Goal: Information Seeking & Learning: Learn about a topic

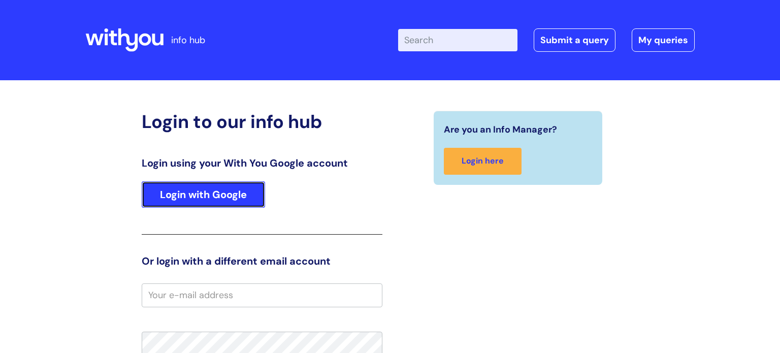
click at [219, 199] on link "Login with Google" at bounding box center [203, 194] width 123 height 26
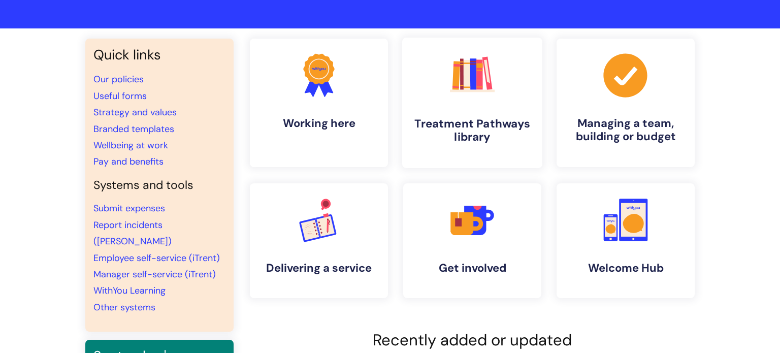
scroll to position [54, 0]
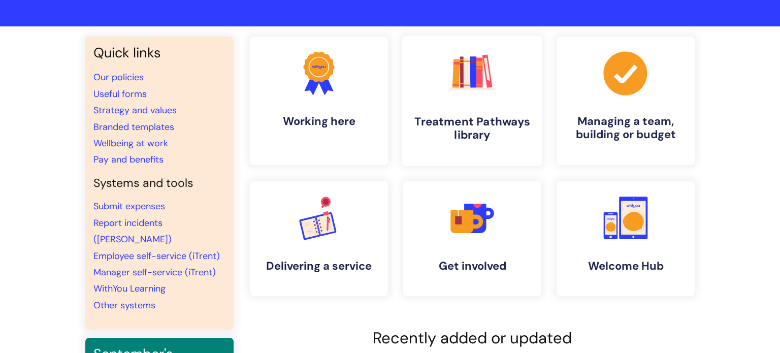
click at [444, 128] on h4 "Treatment Pathways library" at bounding box center [472, 128] width 124 height 27
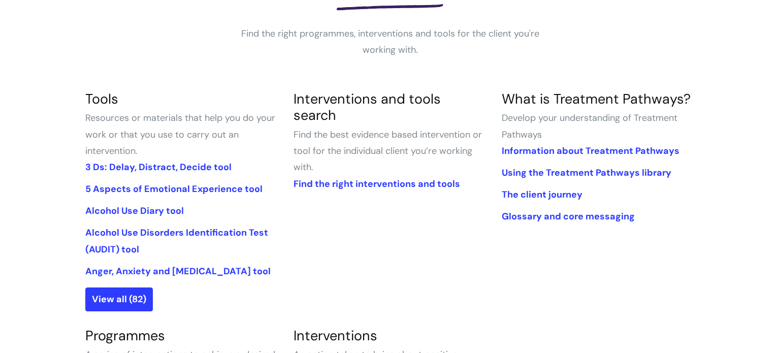
scroll to position [191, 0]
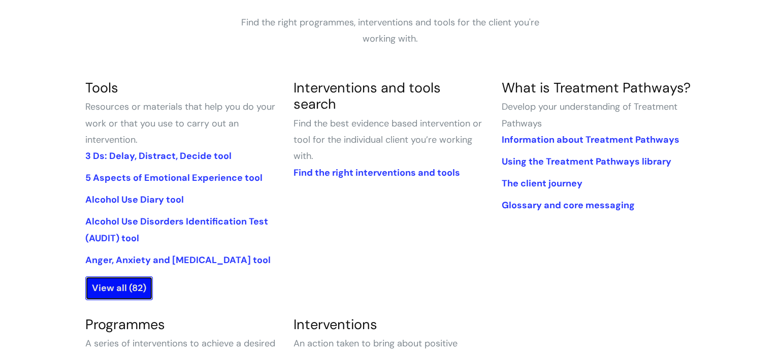
click at [135, 290] on link "View all (82)" at bounding box center [119, 287] width 68 height 23
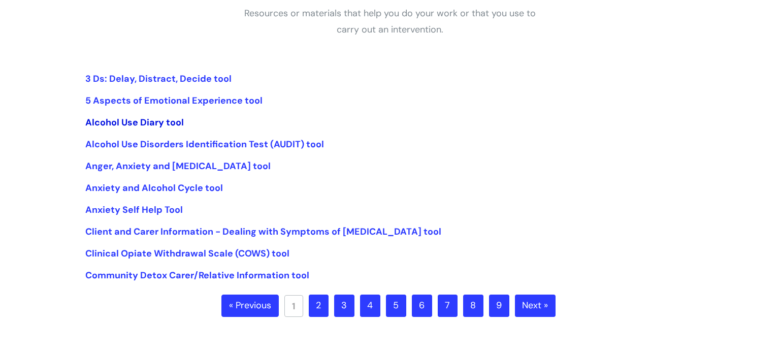
scroll to position [198, 0]
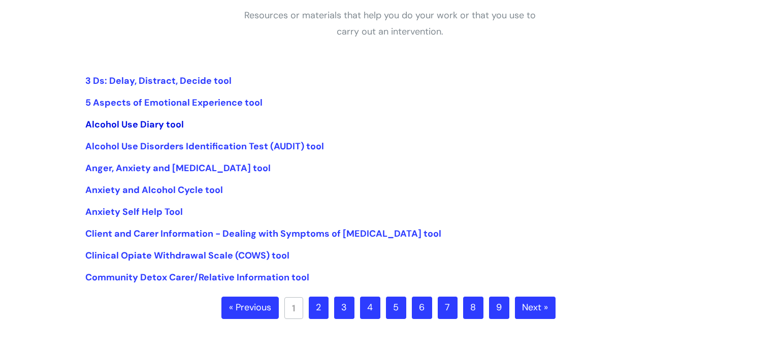
click at [172, 129] on link "Alcohol Use Diary tool" at bounding box center [134, 124] width 98 height 12
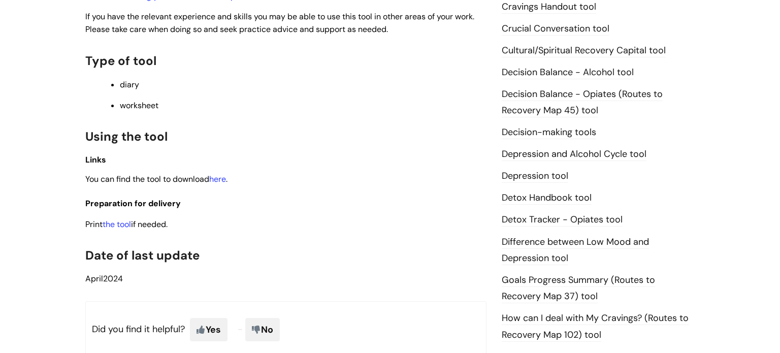
scroll to position [442, 0]
click at [118, 224] on link "the tool" at bounding box center [117, 223] width 28 height 11
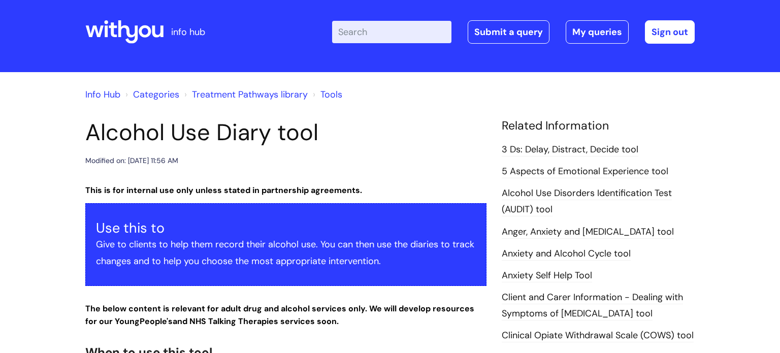
scroll to position [0, 0]
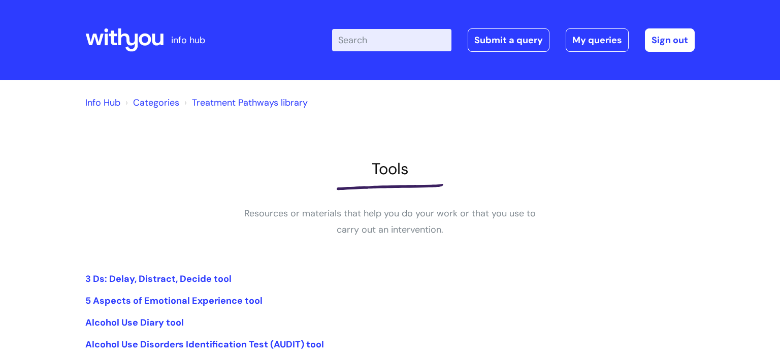
scroll to position [198, 0]
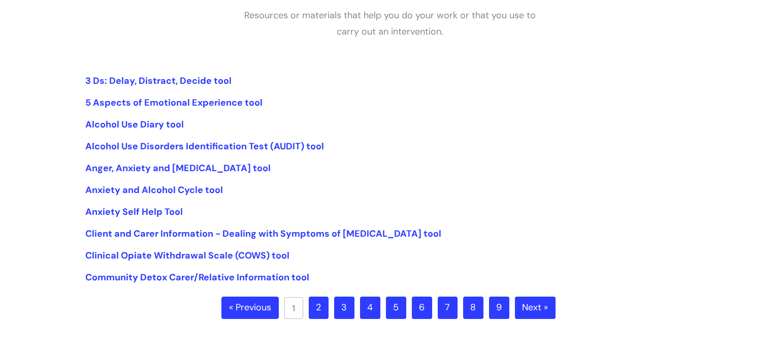
click at [318, 310] on link "2" at bounding box center [319, 307] width 20 height 22
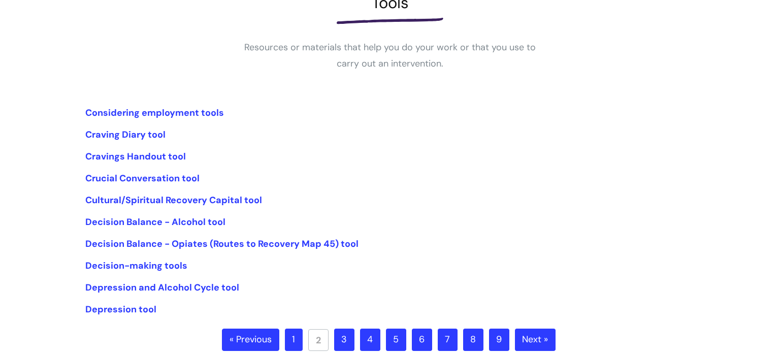
scroll to position [174, 0]
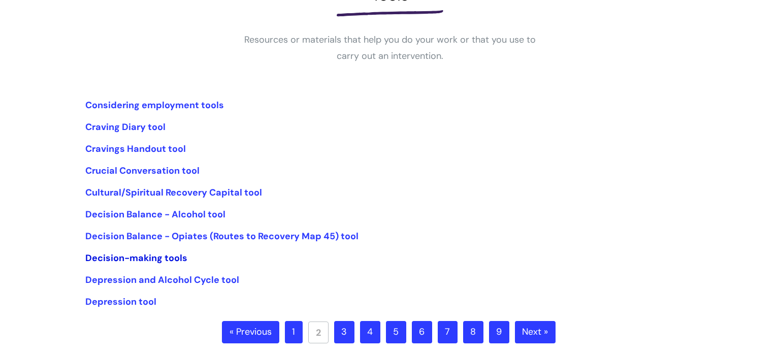
click at [155, 260] on link "Decision-making tools" at bounding box center [136, 258] width 102 height 12
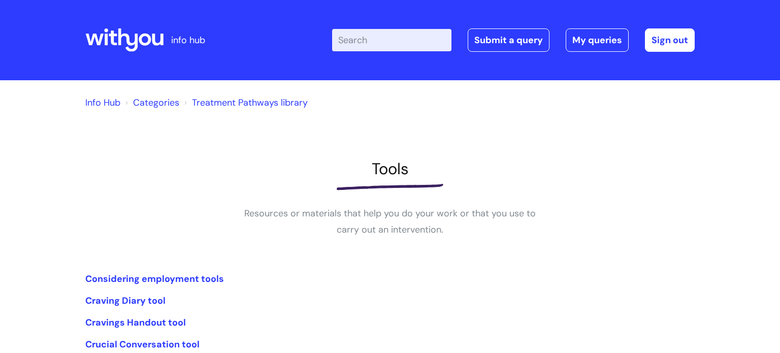
scroll to position [175, 0]
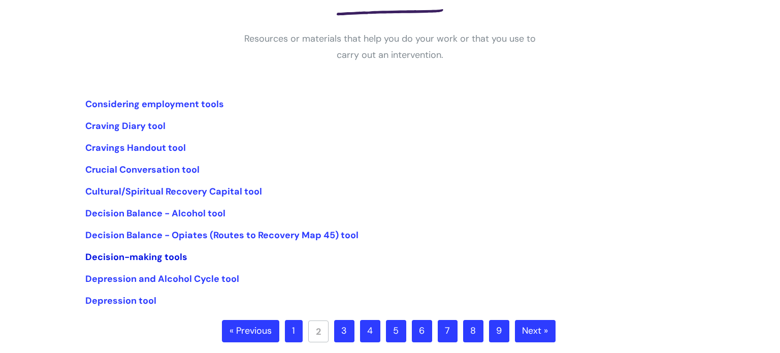
click at [168, 258] on link "Decision-making tools" at bounding box center [136, 257] width 102 height 12
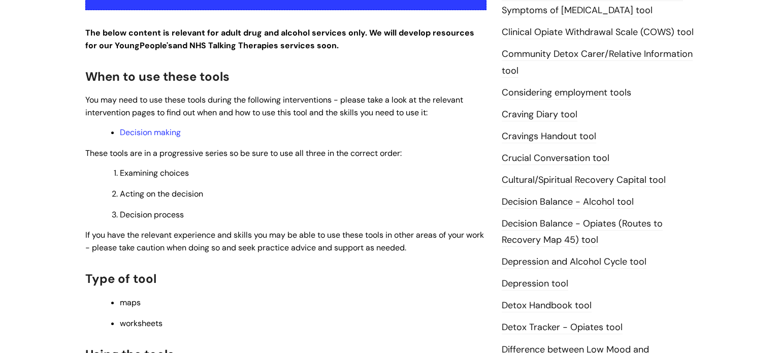
scroll to position [205, 0]
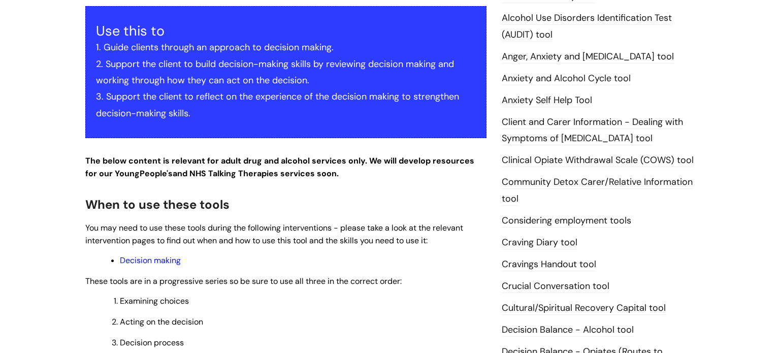
click at [172, 262] on link "Decision making" at bounding box center [150, 260] width 61 height 11
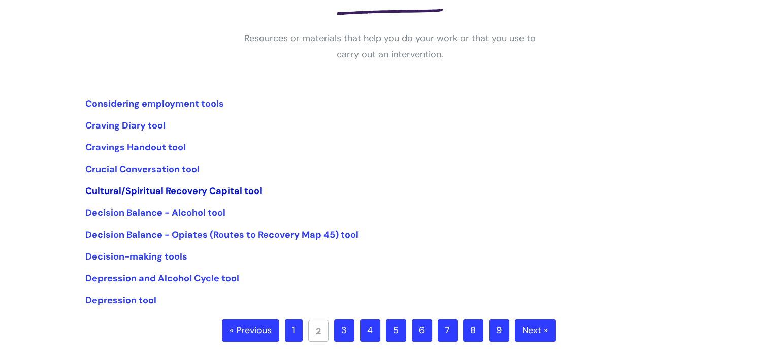
scroll to position [175, 0]
click at [338, 323] on link "3" at bounding box center [344, 330] width 20 height 22
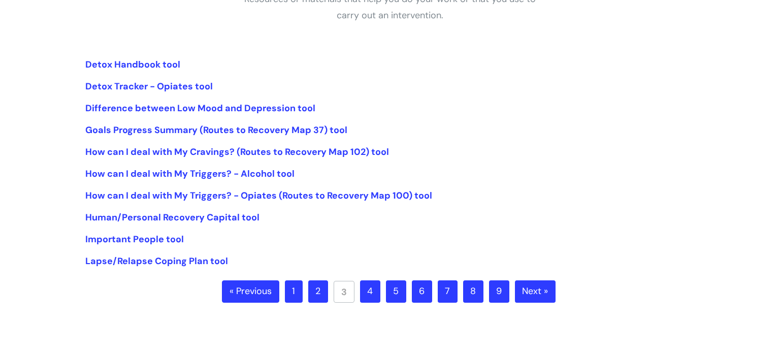
scroll to position [335, 0]
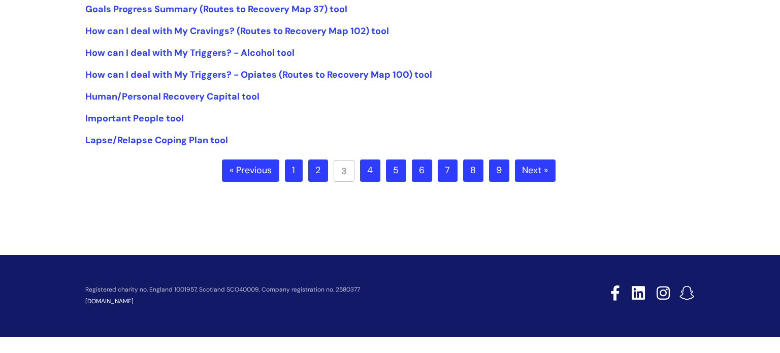
click at [366, 175] on link "4" at bounding box center [370, 170] width 20 height 22
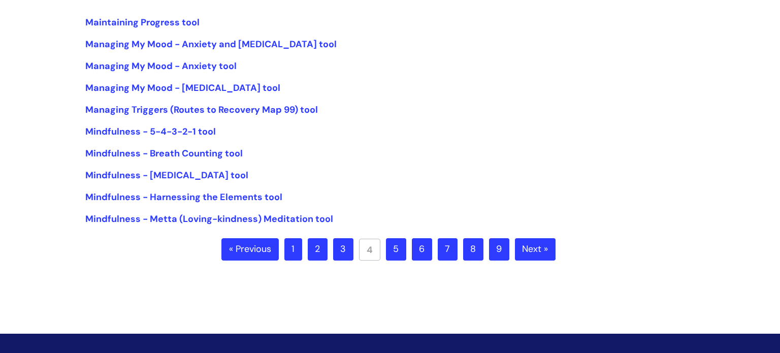
scroll to position [259, 0]
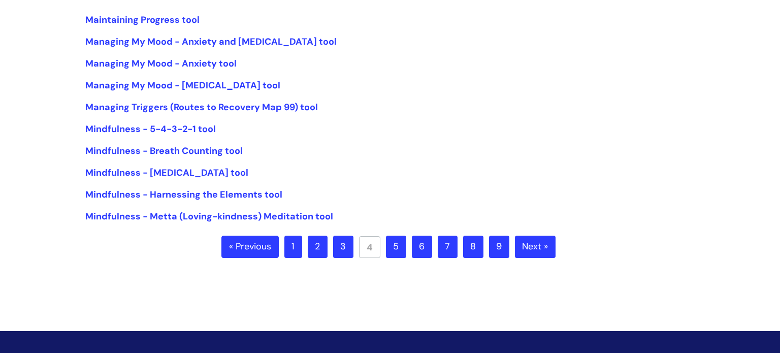
click at [392, 248] on link "5" at bounding box center [396, 247] width 20 height 22
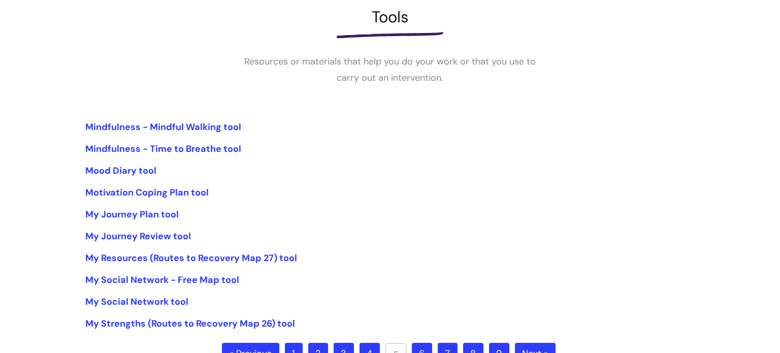
scroll to position [153, 0]
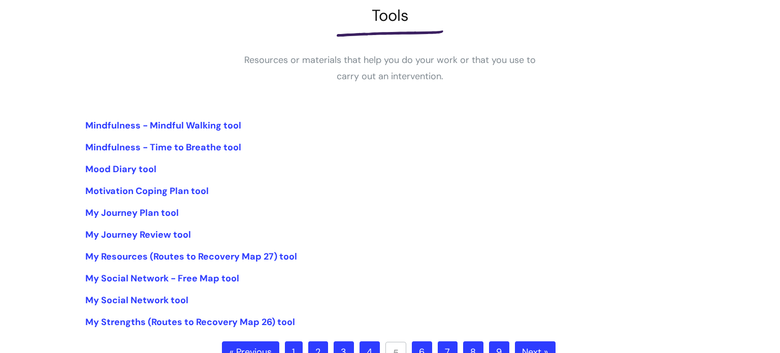
click at [144, 205] on li "My Journey Plan tool" at bounding box center [389, 213] width 609 height 16
click at [145, 212] on link "My Journey Plan tool" at bounding box center [131, 213] width 93 height 12
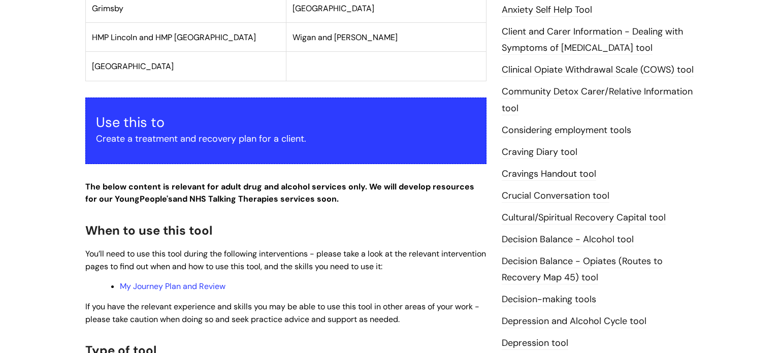
scroll to position [413, 0]
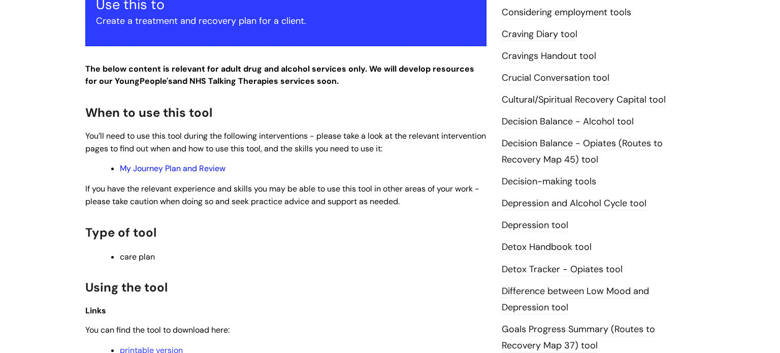
click at [195, 168] on link "My Journey Plan and Review" at bounding box center [173, 168] width 106 height 11
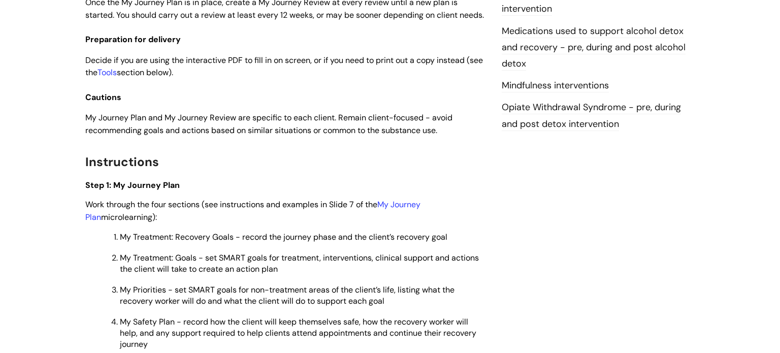
scroll to position [1048, 0]
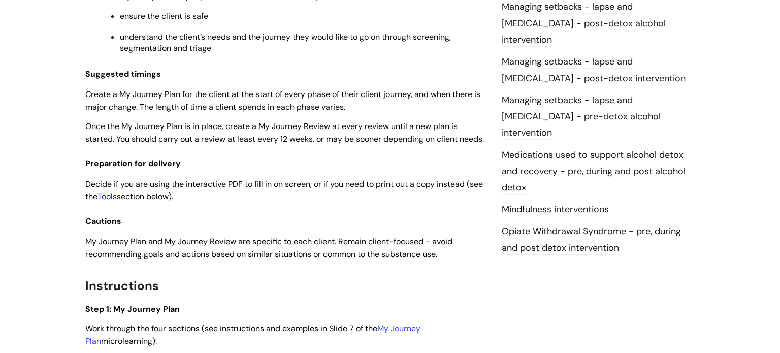
click at [117, 202] on link "Tools" at bounding box center [106, 196] width 19 height 11
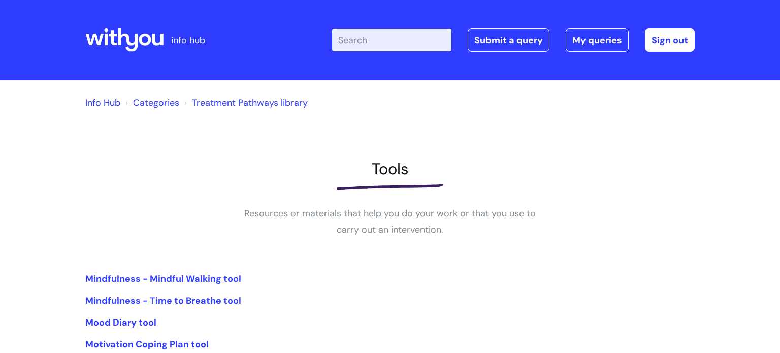
scroll to position [153, 0]
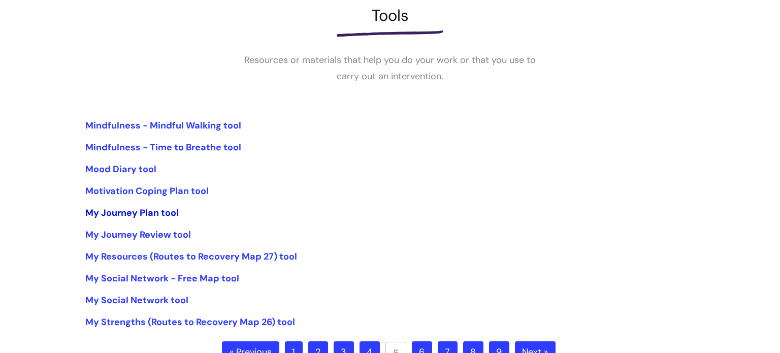
click at [158, 213] on link "My Journey Plan tool" at bounding box center [131, 213] width 93 height 12
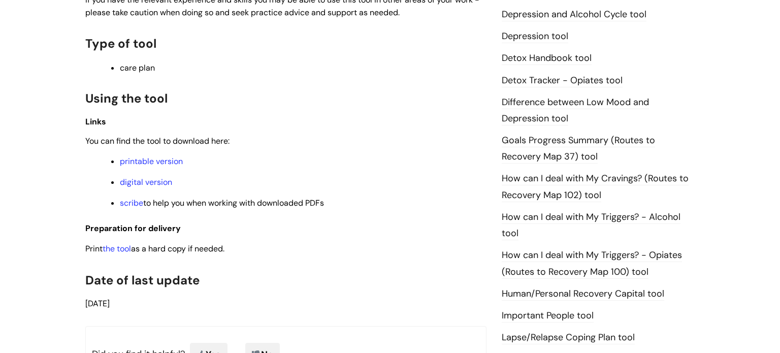
scroll to position [609, 0]
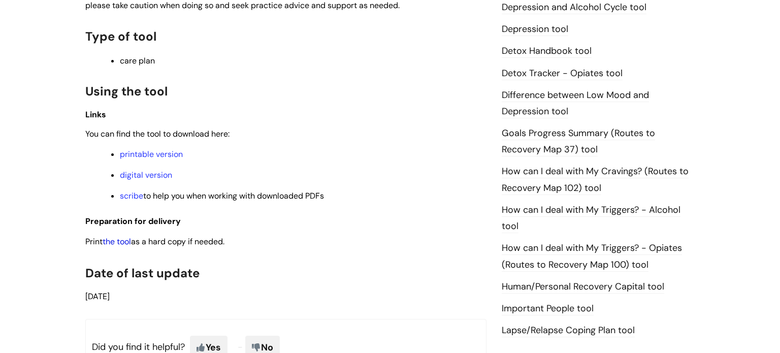
click at [127, 245] on link "the tool" at bounding box center [117, 241] width 28 height 11
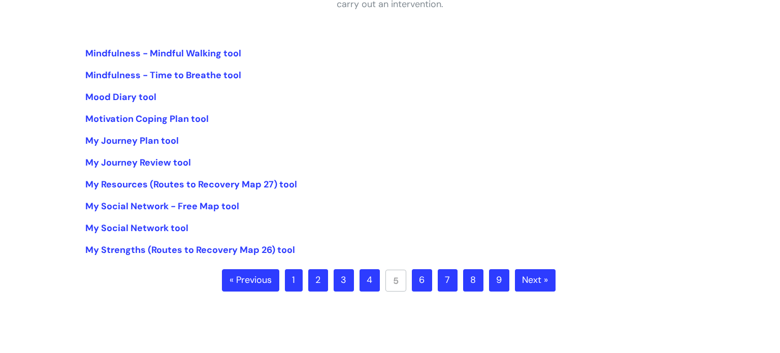
scroll to position [225, 0]
click at [430, 284] on link "6" at bounding box center [422, 280] width 20 height 22
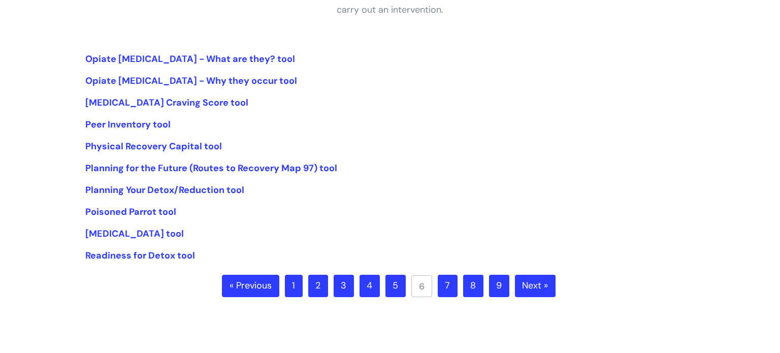
scroll to position [220, 0]
click at [445, 282] on link "7" at bounding box center [448, 285] width 20 height 22
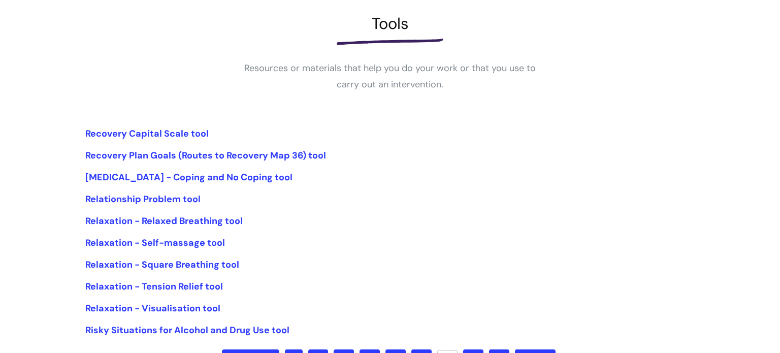
scroll to position [207, 0]
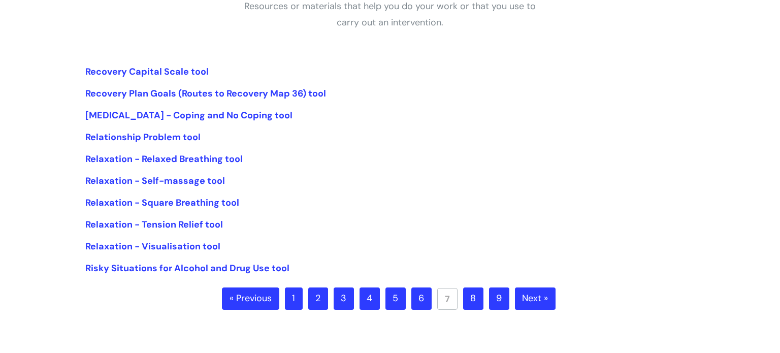
click at [478, 307] on link "8" at bounding box center [473, 298] width 20 height 22
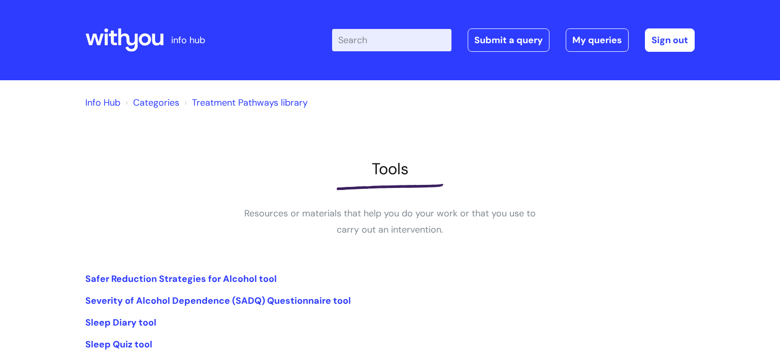
scroll to position [146, 0]
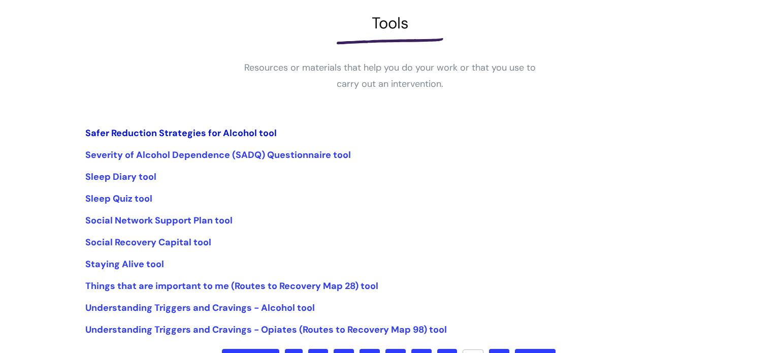
click at [173, 138] on link "Safer Reduction Strategies for Alcohol tool" at bounding box center [180, 133] width 191 height 12
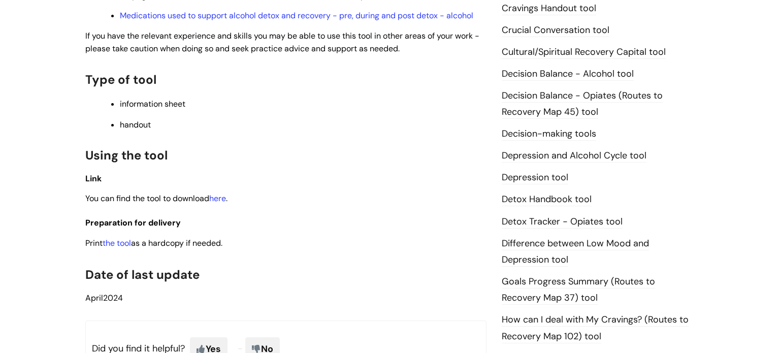
scroll to position [533, 0]
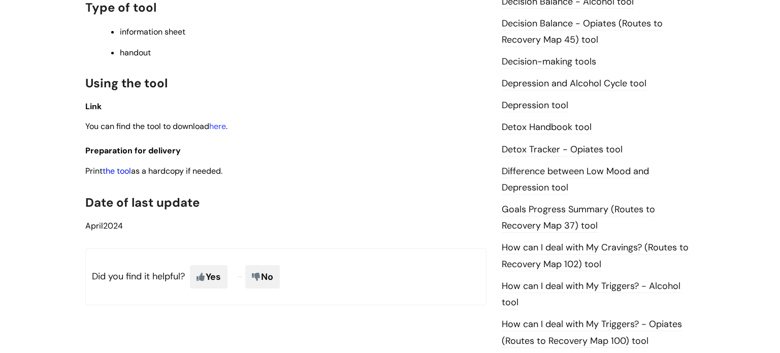
click at [126, 176] on link "the tool" at bounding box center [117, 171] width 28 height 11
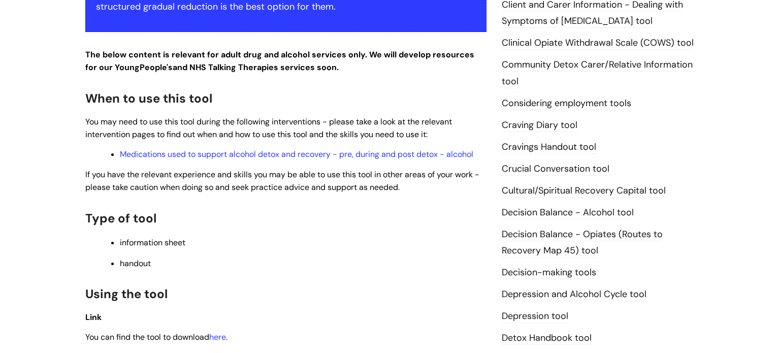
scroll to position [184, 0]
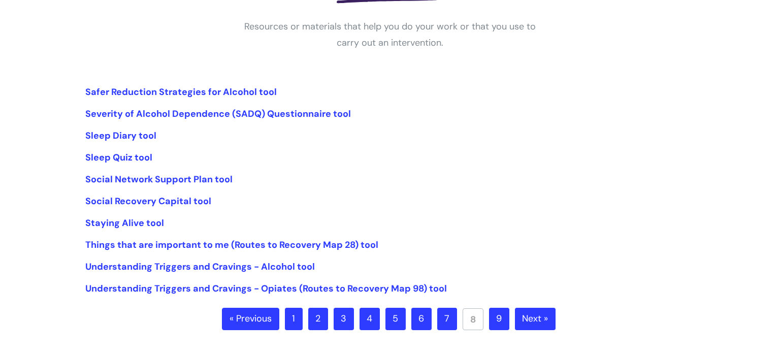
scroll to position [219, 0]
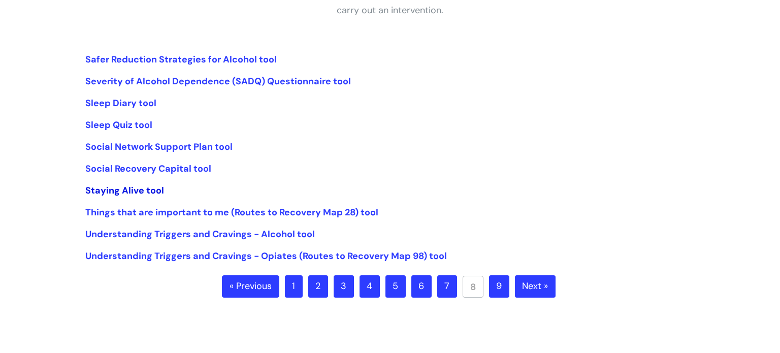
click at [150, 194] on link "Staying Alive tool" at bounding box center [124, 190] width 79 height 12
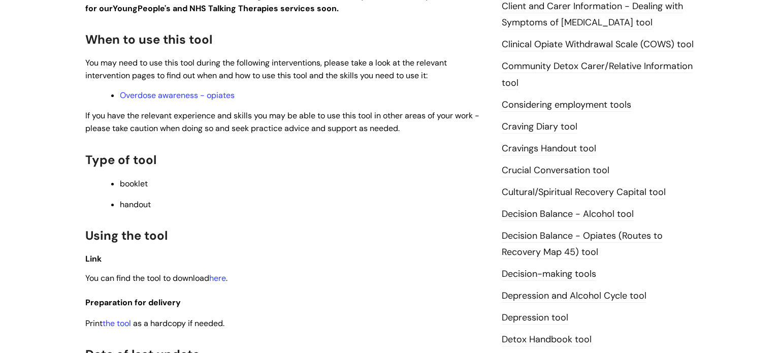
scroll to position [322, 0]
click at [113, 327] on link "the tool" at bounding box center [117, 322] width 28 height 11
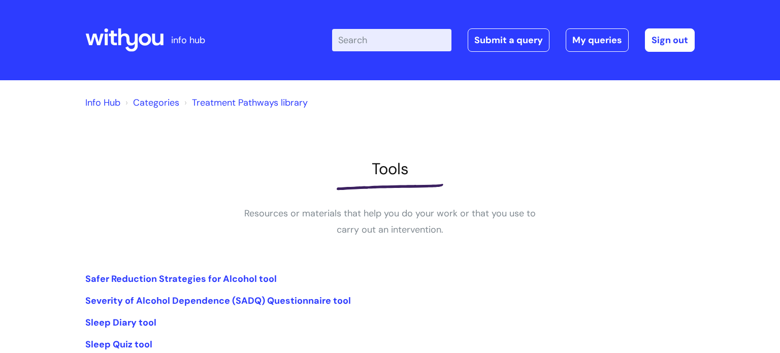
scroll to position [217, 0]
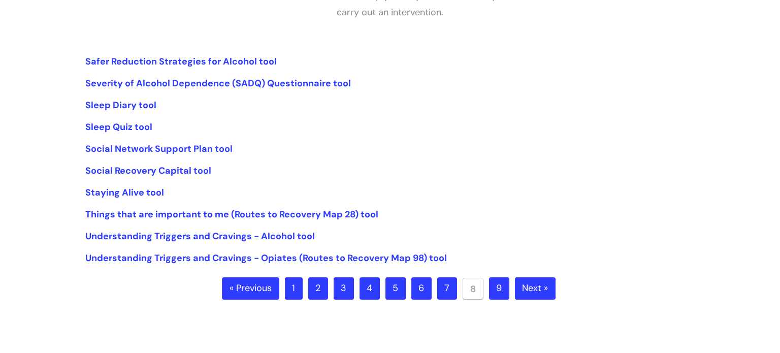
click at [504, 294] on link "9" at bounding box center [499, 288] width 20 height 22
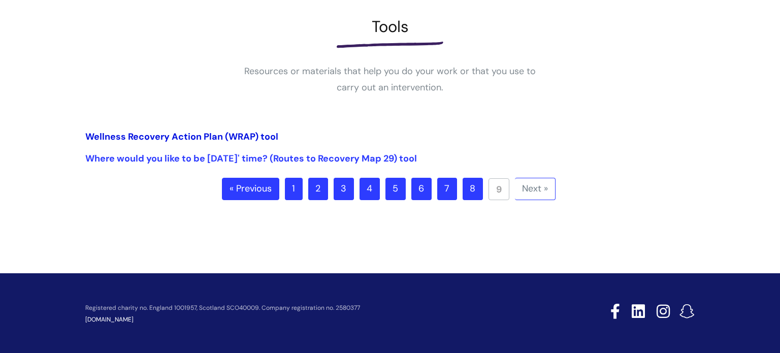
scroll to position [59, 0]
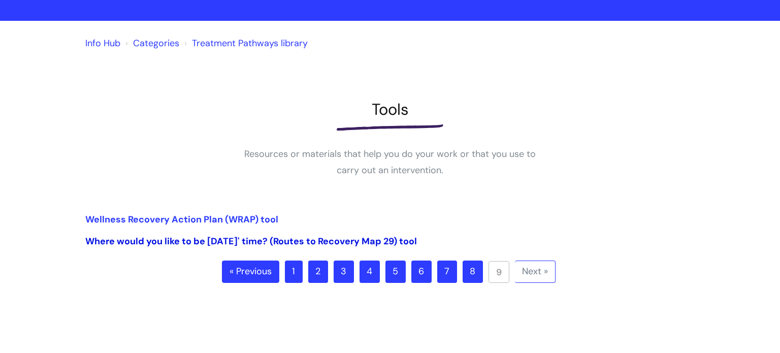
click at [233, 235] on link "Where would you like to be [DATE]' time? (Routes to Recovery Map 29) tool" at bounding box center [251, 241] width 332 height 12
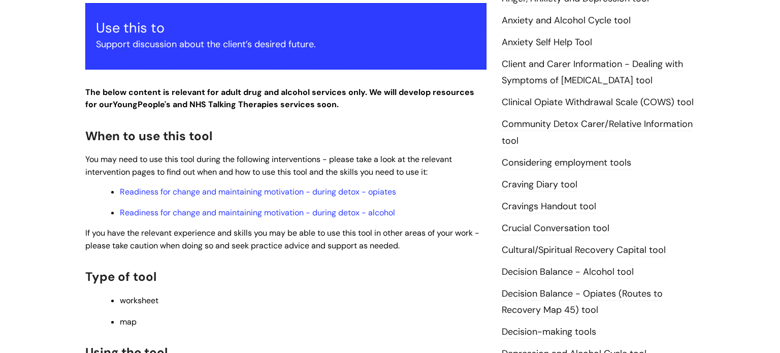
scroll to position [420, 0]
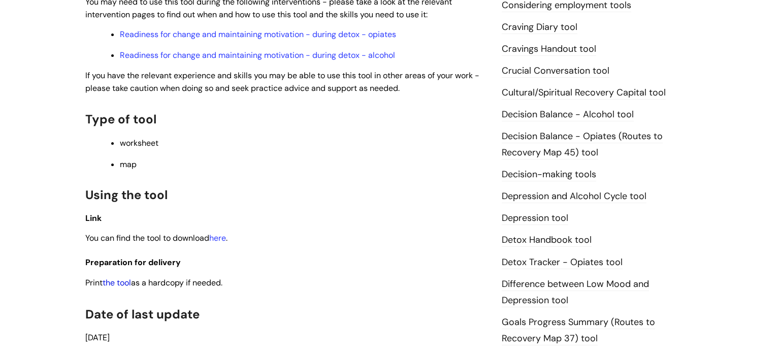
click at [110, 288] on link "the tool" at bounding box center [117, 282] width 28 height 11
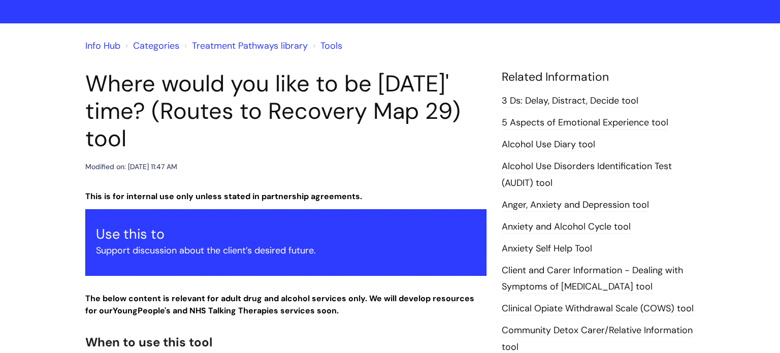
scroll to position [0, 0]
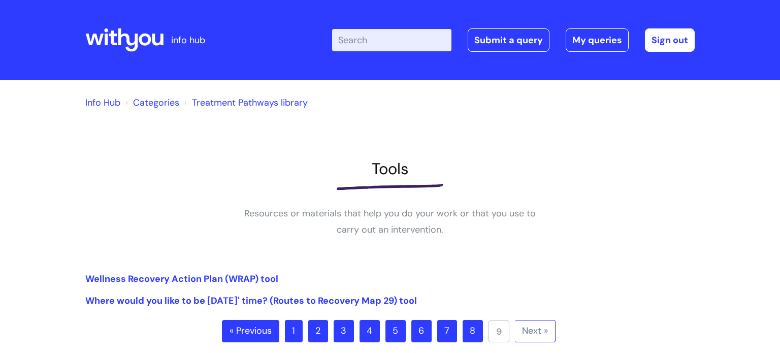
scroll to position [59, 0]
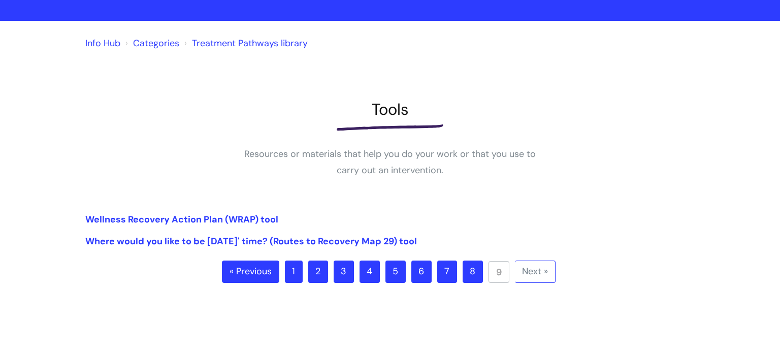
click at [290, 271] on link "1" at bounding box center [294, 271] width 18 height 22
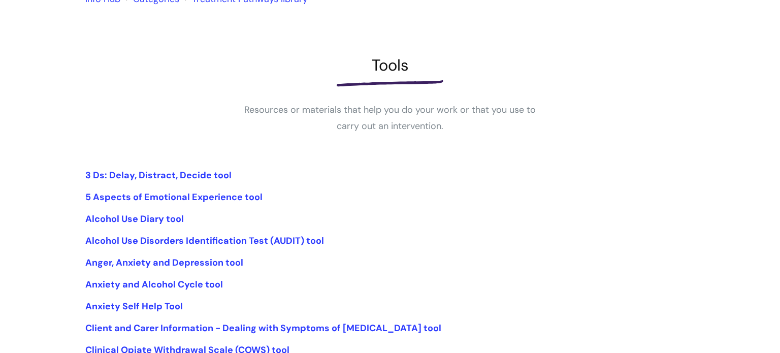
scroll to position [105, 0]
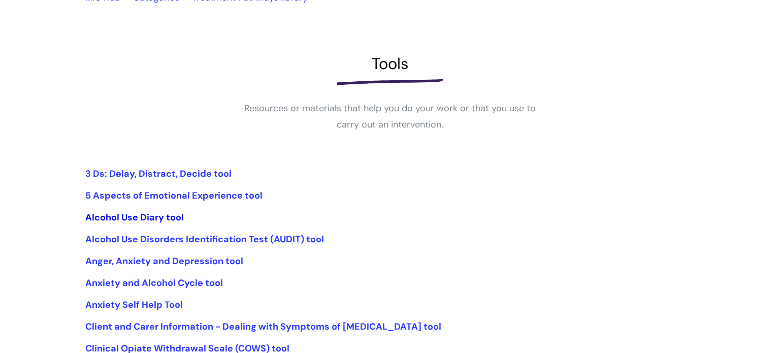
click at [175, 220] on link "Alcohol Use Diary tool" at bounding box center [134, 217] width 98 height 12
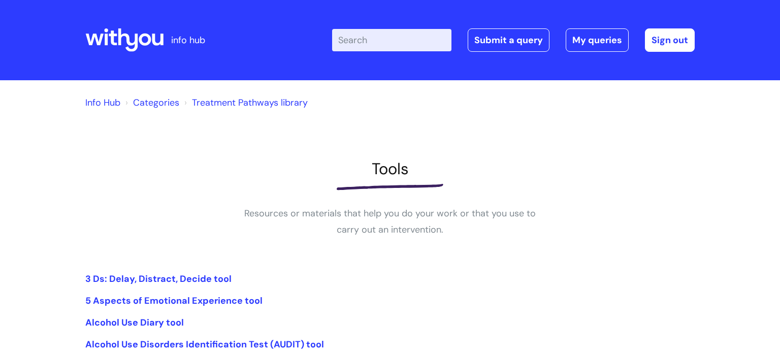
scroll to position [105, 0]
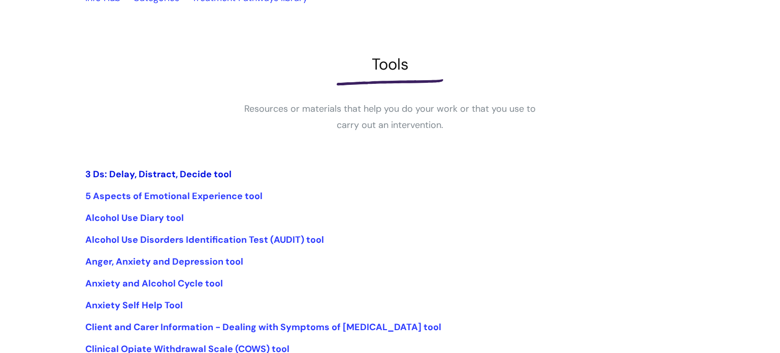
click at [176, 173] on link "3 Ds: Delay, Distract, Decide tool" at bounding box center [158, 174] width 146 height 12
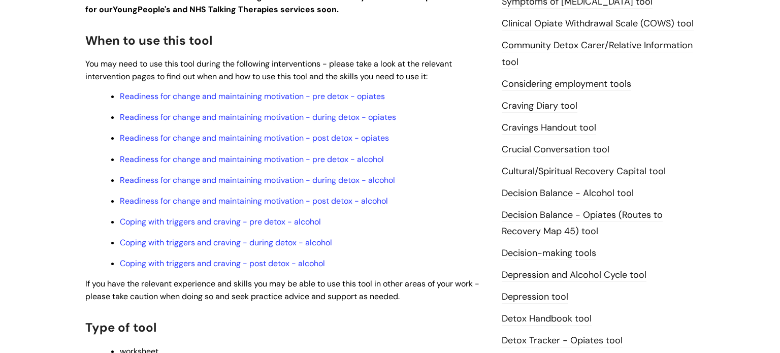
scroll to position [320, 0]
click at [270, 224] on link "Coping with triggers and craving - pre detox - alcohol" at bounding box center [220, 221] width 201 height 11
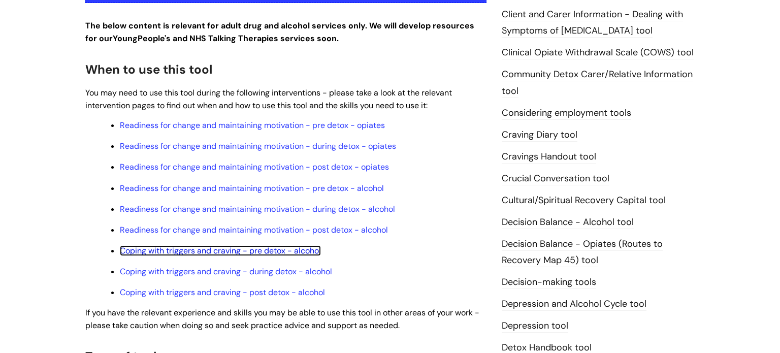
scroll to position [160, 0]
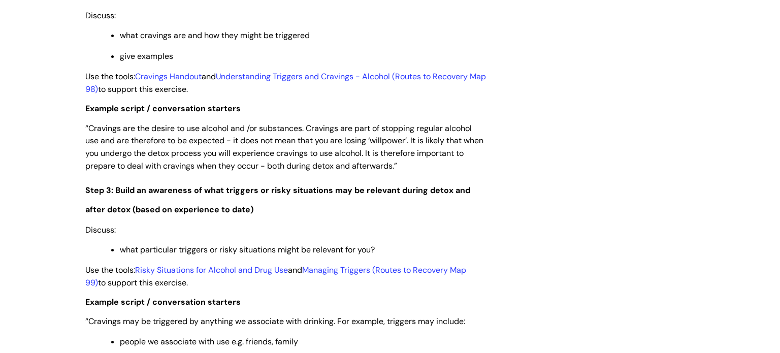
scroll to position [1462, 0]
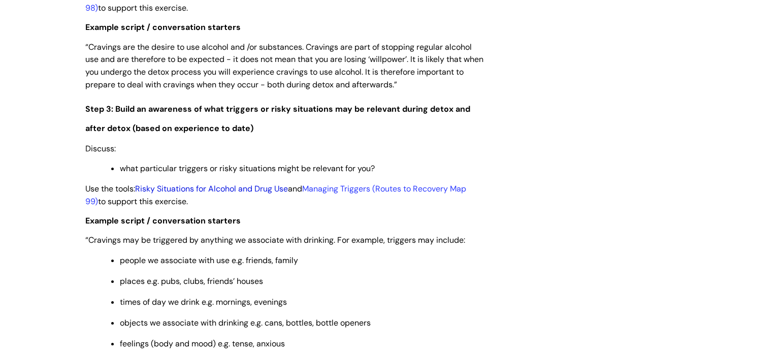
click at [268, 194] on link "Risky Situations for Alcohol and Drug Use" at bounding box center [211, 188] width 153 height 11
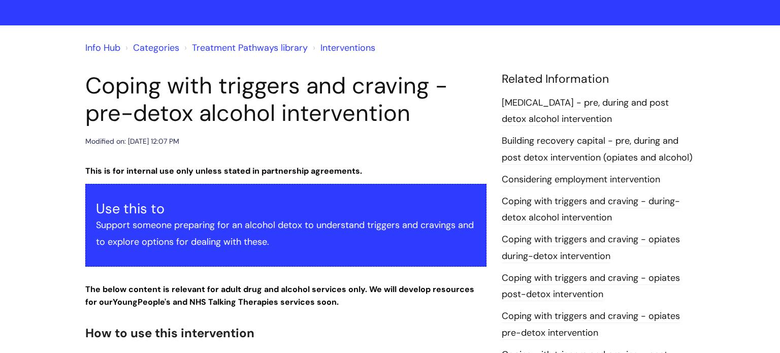
scroll to position [0, 0]
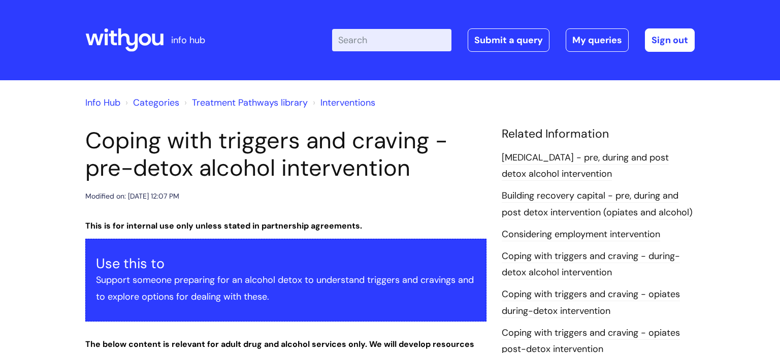
click at [365, 49] on input "Enter your search term here..." at bounding box center [391, 40] width 119 height 22
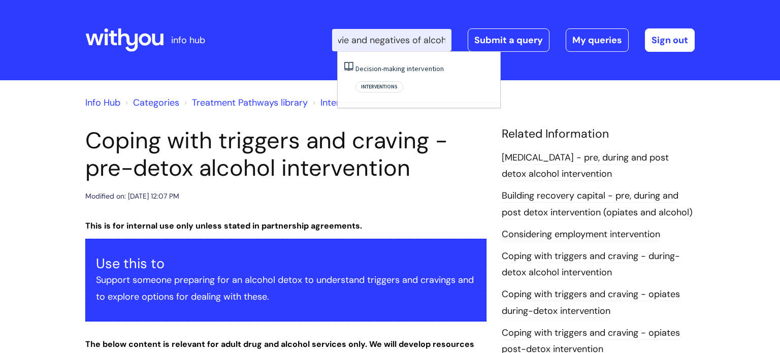
scroll to position [0, 29]
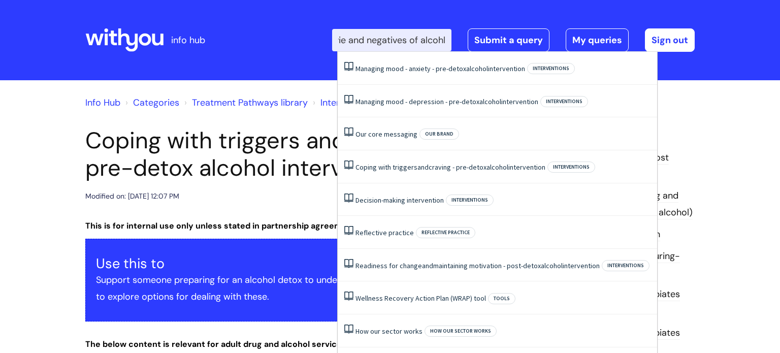
type input "positvie and negatives of alcohl"
click button "Search" at bounding box center [0, 0] width 0 height 0
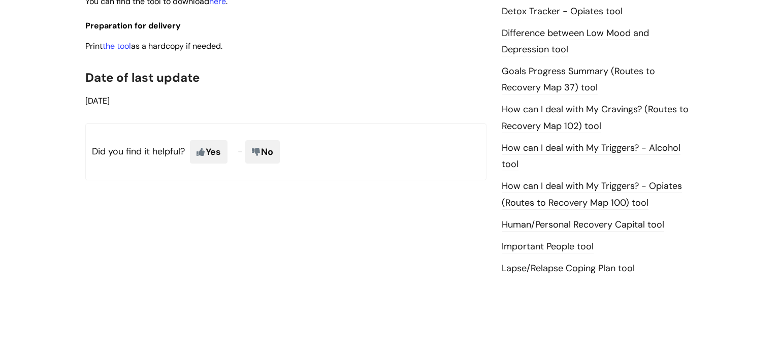
scroll to position [672, 0]
click at [119, 50] on link "the tool" at bounding box center [117, 45] width 28 height 11
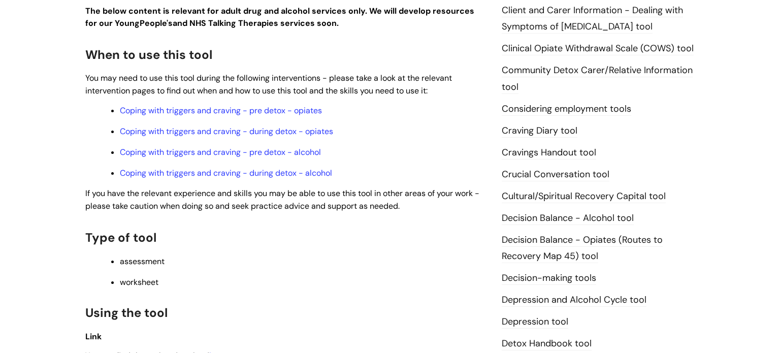
scroll to position [214, 0]
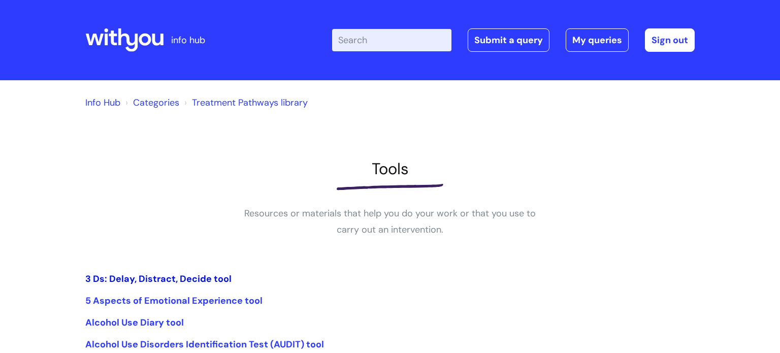
click at [200, 280] on link "3 Ds: Delay, Distract, Decide tool" at bounding box center [158, 279] width 146 height 12
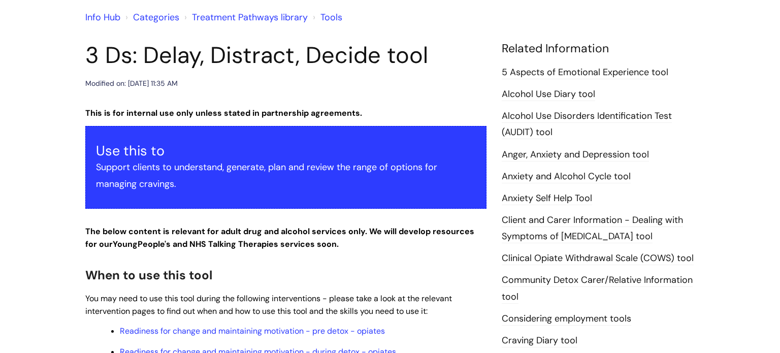
scroll to position [79, 0]
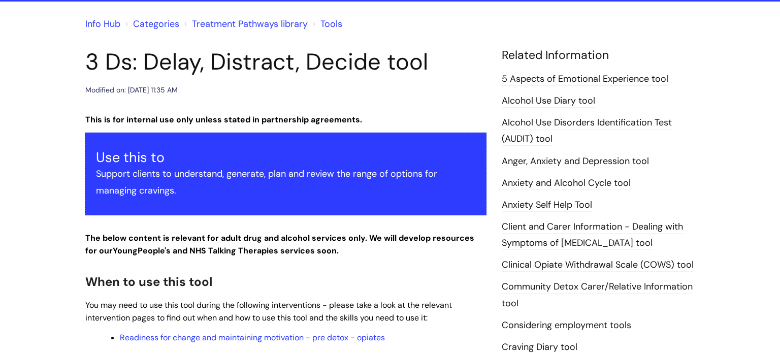
click at [568, 82] on link "5 Aspects of Emotional Experience tool" at bounding box center [585, 79] width 167 height 13
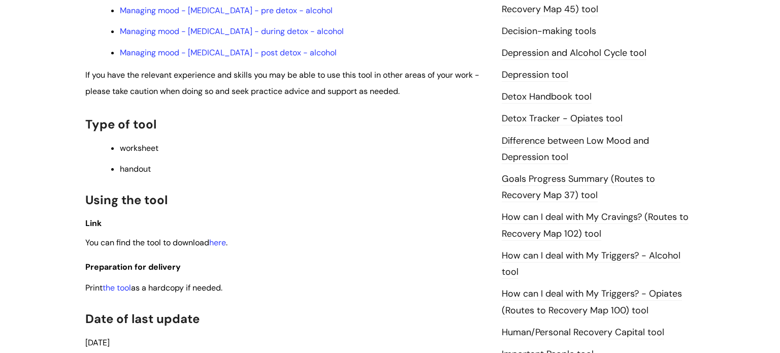
scroll to position [564, 0]
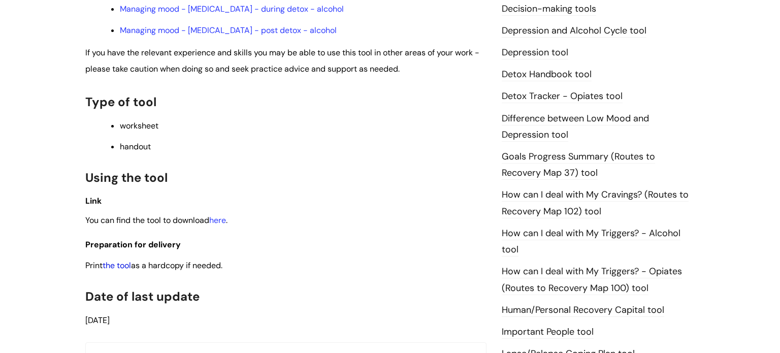
click at [113, 270] on link "the tool" at bounding box center [117, 265] width 28 height 11
click at [564, 192] on link "How can I deal with My Cravings? (Routes to Recovery Map 102) tool" at bounding box center [595, 202] width 187 height 29
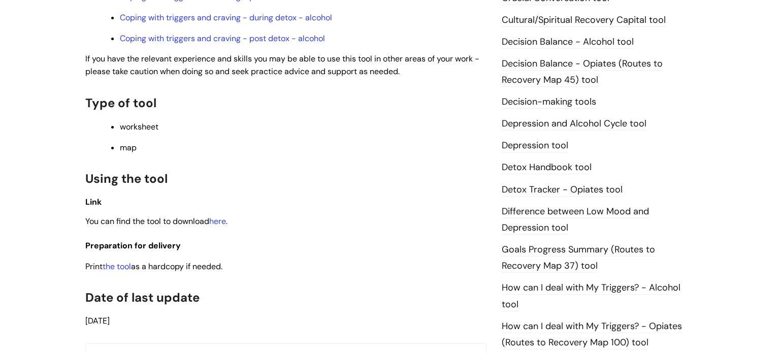
scroll to position [515, 0]
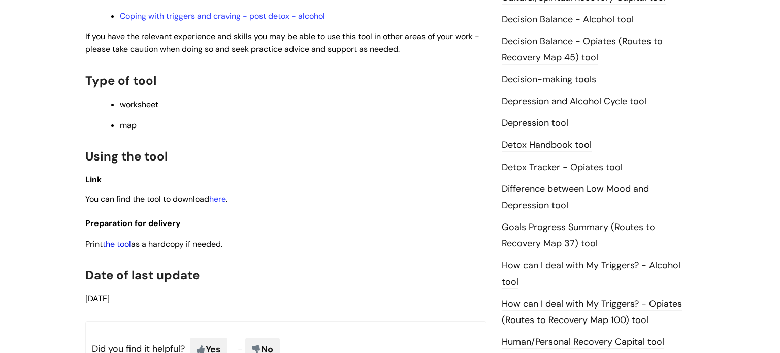
click at [113, 249] on link "the tool" at bounding box center [117, 244] width 28 height 11
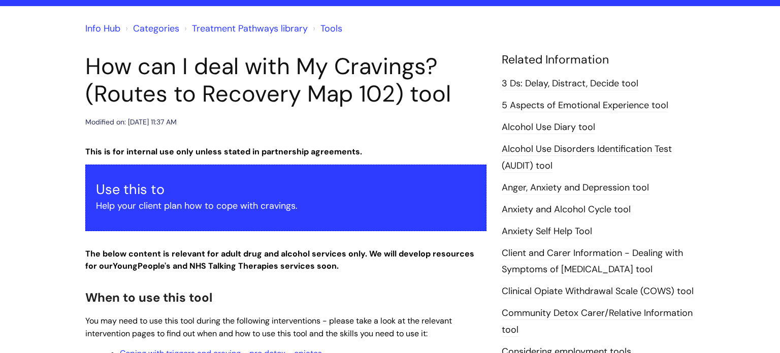
scroll to position [0, 0]
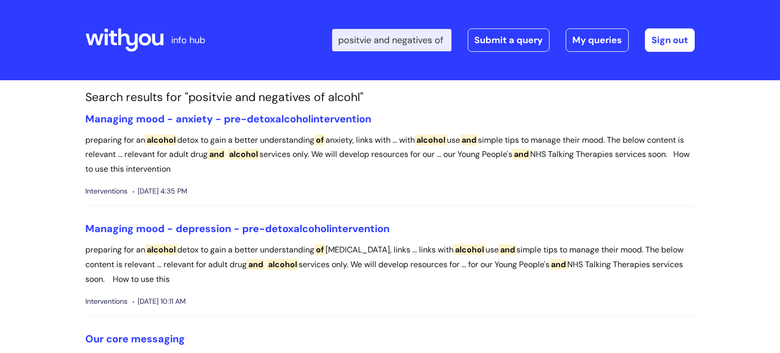
click at [113, 40] on icon at bounding box center [113, 37] width 8 height 15
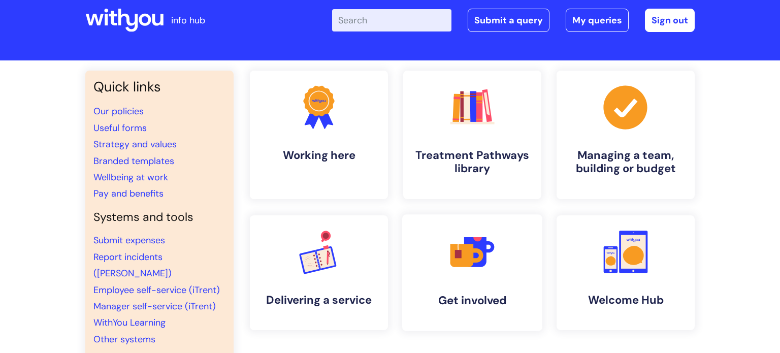
scroll to position [118, 0]
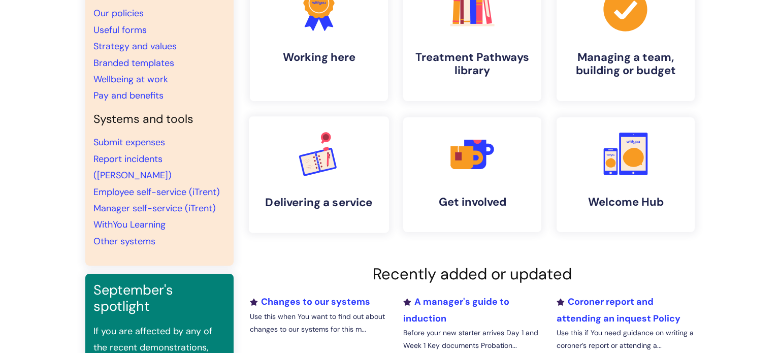
click at [319, 161] on rect at bounding box center [325, 159] width 18 height 21
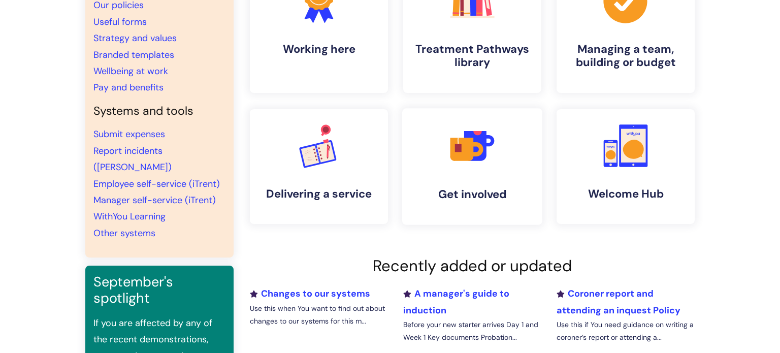
scroll to position [6, 0]
